Goal: Task Accomplishment & Management: Use online tool/utility

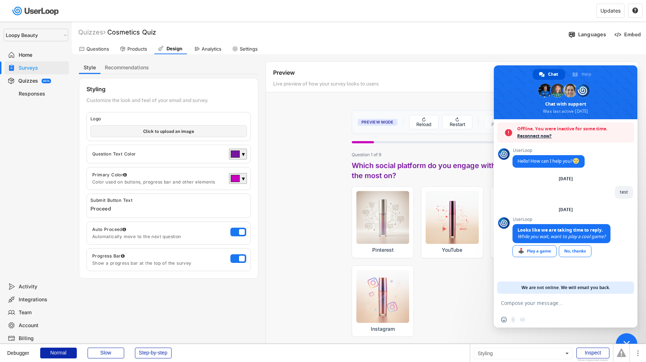
select select ""1348695171700984260__LOOKUP__1621425969652x687239840058835000""
click at [627, 335] on span "Close chat" at bounding box center [627, 344] width 22 height 22
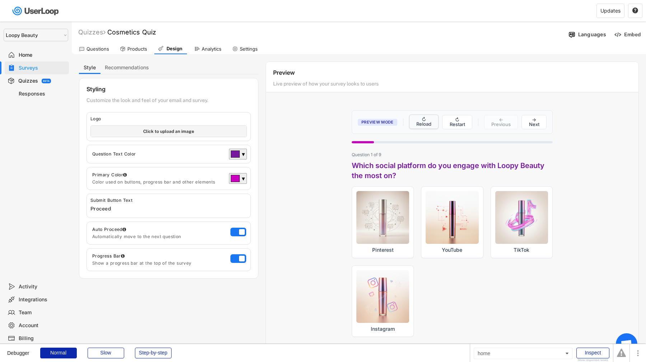
click at [436, 125] on button "↻ Reload" at bounding box center [424, 121] width 30 height 14
click at [451, 124] on button "↻ Restart" at bounding box center [457, 121] width 30 height 14
click at [414, 119] on button "↻ Reload" at bounding box center [424, 121] width 30 height 14
click at [615, 36] on img at bounding box center [618, 35] width 8 height 8
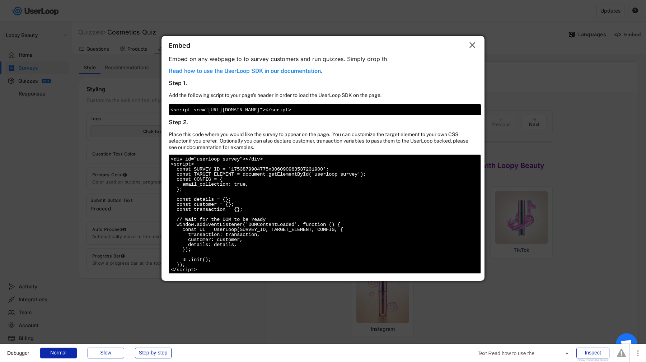
click at [298, 71] on div "Read how to use the UserLoop SDK in our documentation." at bounding box center [246, 71] width 154 height 9
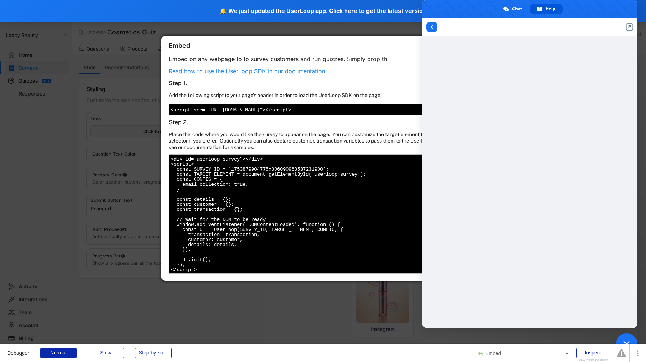
click at [305, 128] on div "Embed  Embed on any webpage to to survey customers and run quizzes. Simply dro…" at bounding box center [322, 158] width 323 height 245
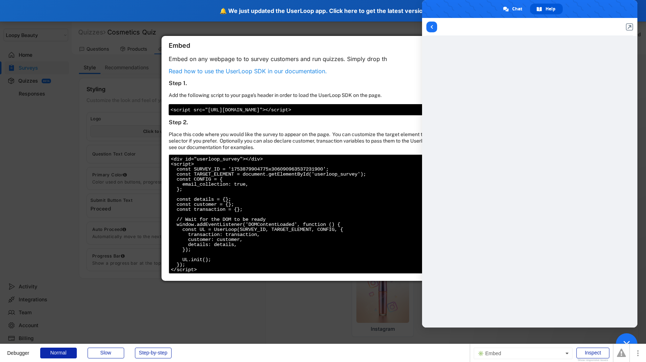
click at [135, 11] on div "🔔 We just updated the UserLoop app. Click here to get the latest version" at bounding box center [323, 11] width 646 height 22
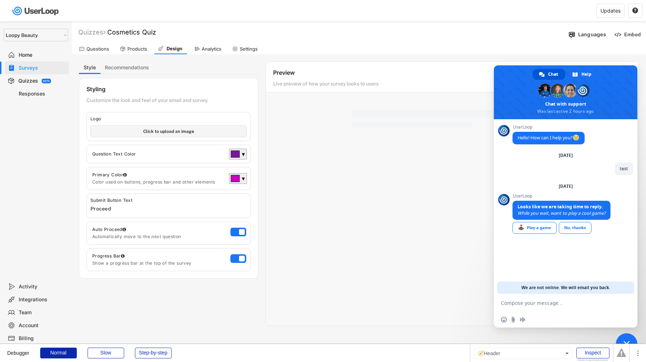
select select ""1348695171700984260__LOOKUP__1621425969652x687239840058835000""
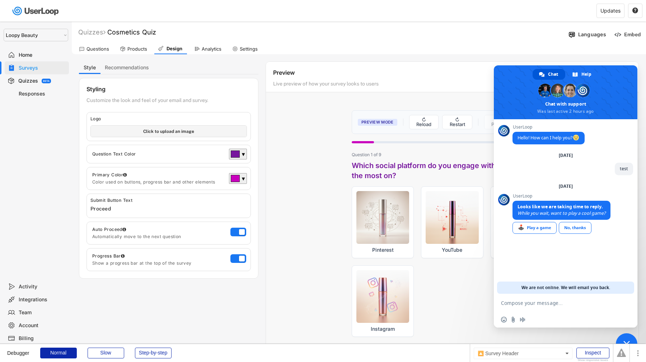
click at [640, 52] on div "Questions Products Design Analytics Settings" at bounding box center [359, 48] width 574 height 13
click at [632, 53] on div "Questions Products Design Analytics Settings" at bounding box center [359, 48] width 574 height 13
click at [389, 102] on div "Preview Live preview of how your survey looks to users Preview Mode ↻ Reload ↻ …" at bounding box center [451, 209] width 373 height 297
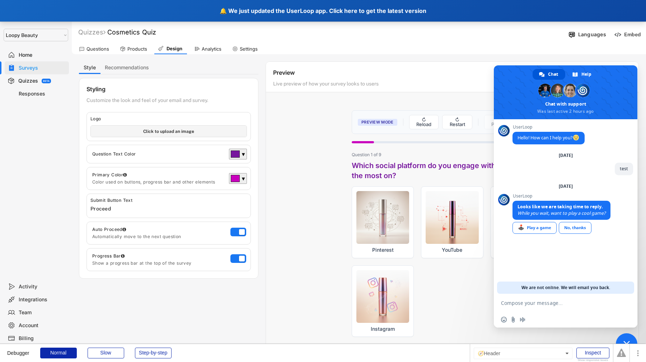
click at [128, 4] on div "🔔 We just updated the UserLoop app. Click here to get the latest version" at bounding box center [323, 11] width 646 height 22
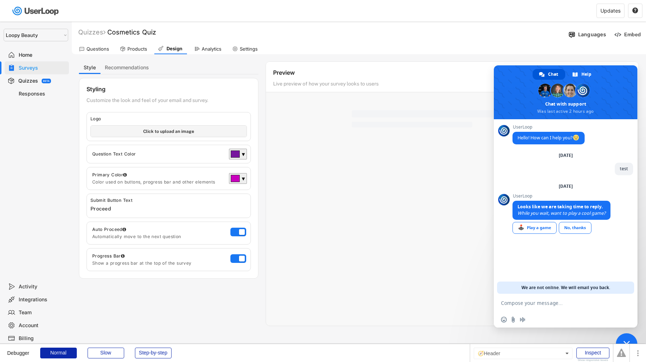
select select ""1348695171700984260__LOOKUP__1621425969652x687239840058835000""
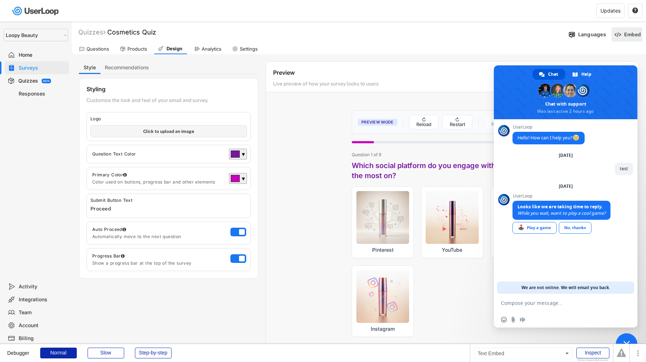
click at [637, 35] on div "Embed" at bounding box center [632, 34] width 17 height 6
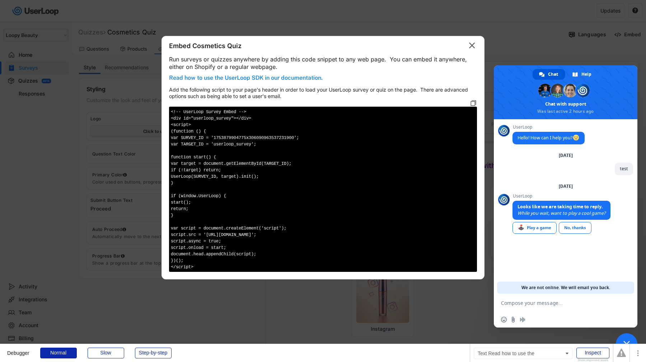
click at [307, 78] on div "Read how to use the UserLoop SDK in our documentation." at bounding box center [246, 78] width 154 height 9
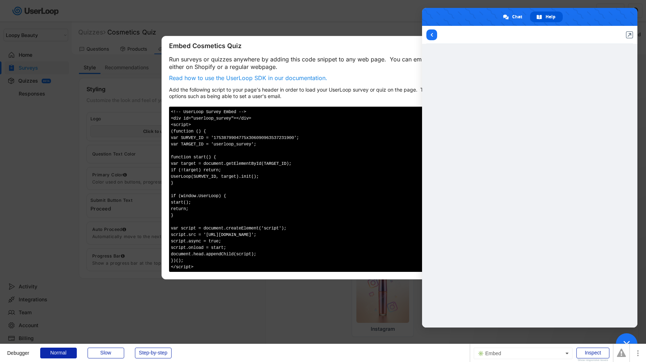
click at [638, 4] on div at bounding box center [323, 181] width 646 height 362
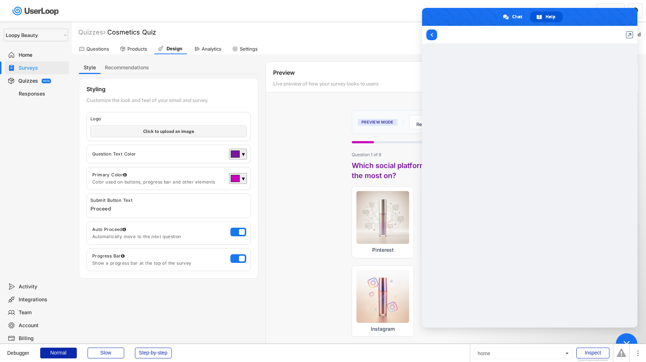
click at [624, 338] on span "Close chat" at bounding box center [627, 344] width 22 height 22
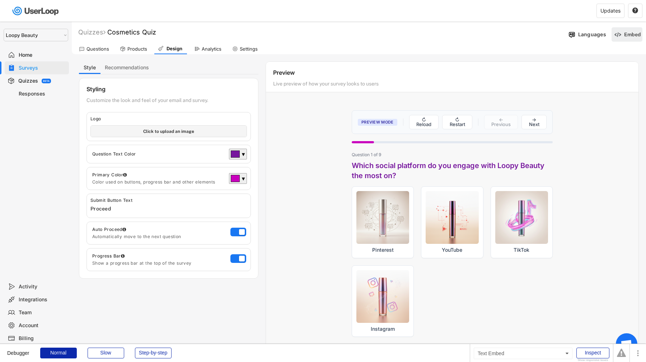
click at [627, 33] on div "Embed" at bounding box center [632, 34] width 17 height 6
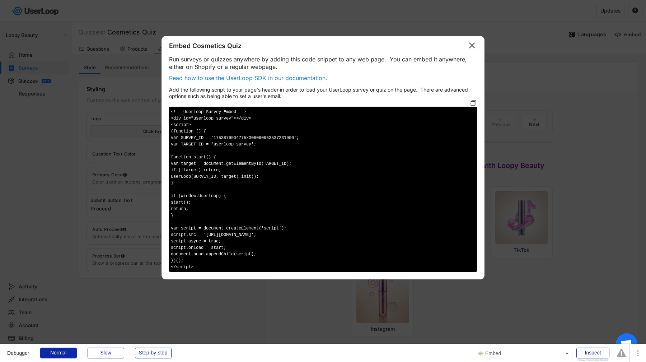
click at [125, 32] on div at bounding box center [323, 181] width 646 height 362
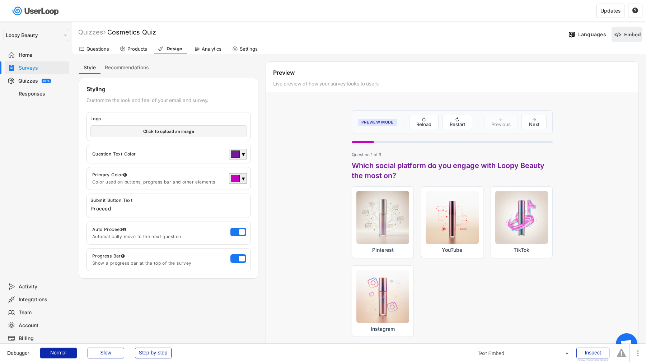
click at [630, 37] on div "Embed" at bounding box center [632, 34] width 17 height 6
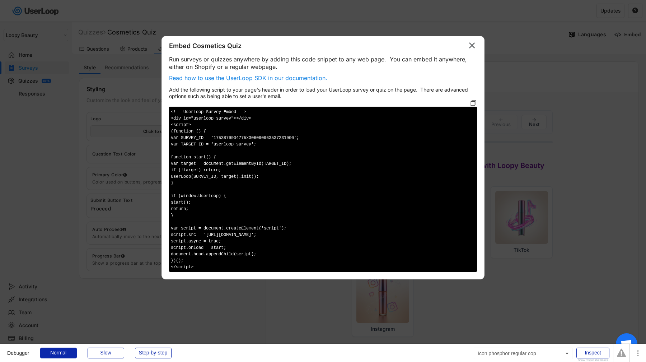
click at [475, 102] on icon at bounding box center [473, 102] width 7 height 7
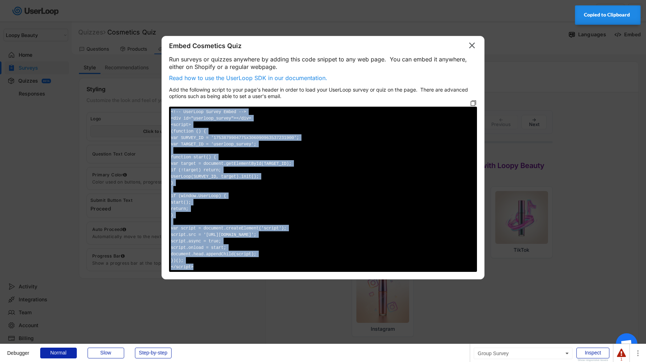
drag, startPoint x: 380, startPoint y: 108, endPoint x: 352, endPoint y: 269, distance: 163.4
click at [352, 269] on div "<!-- UserLoop Survey Embed --> <div id="userloop_survey"></div> <script> (funct…" at bounding box center [323, 189] width 308 height 165
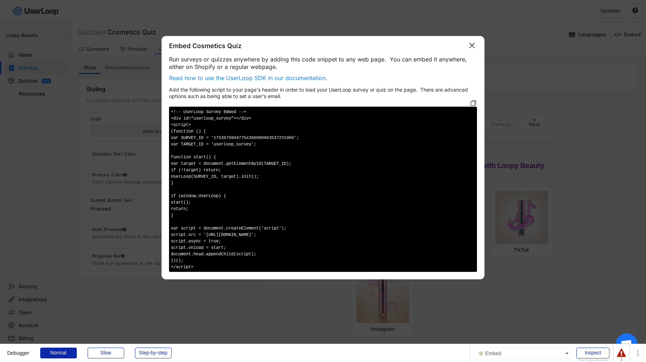
click at [510, 149] on div at bounding box center [323, 181] width 646 height 362
